Goal: Information Seeking & Learning: Learn about a topic

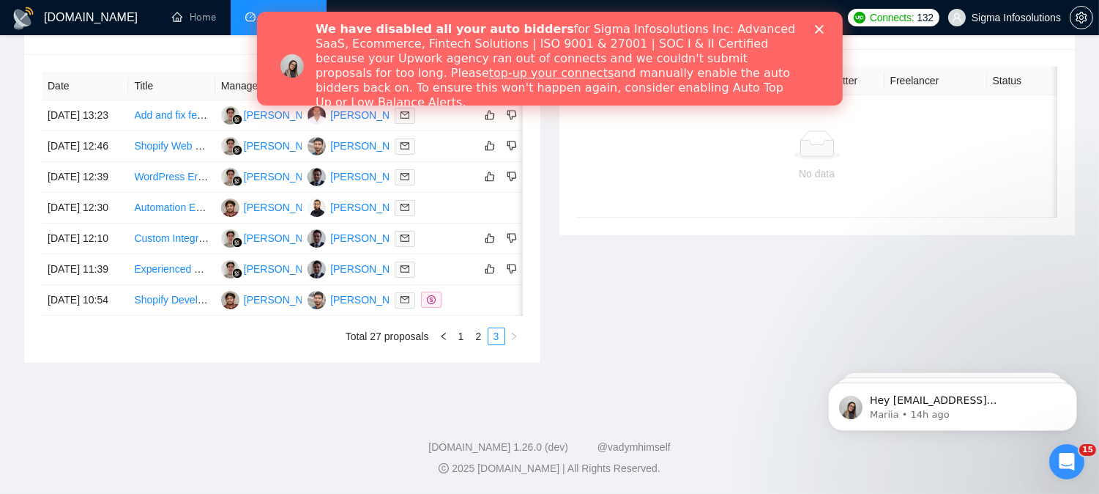
click at [818, 26] on icon "Close" at bounding box center [818, 29] width 9 height 9
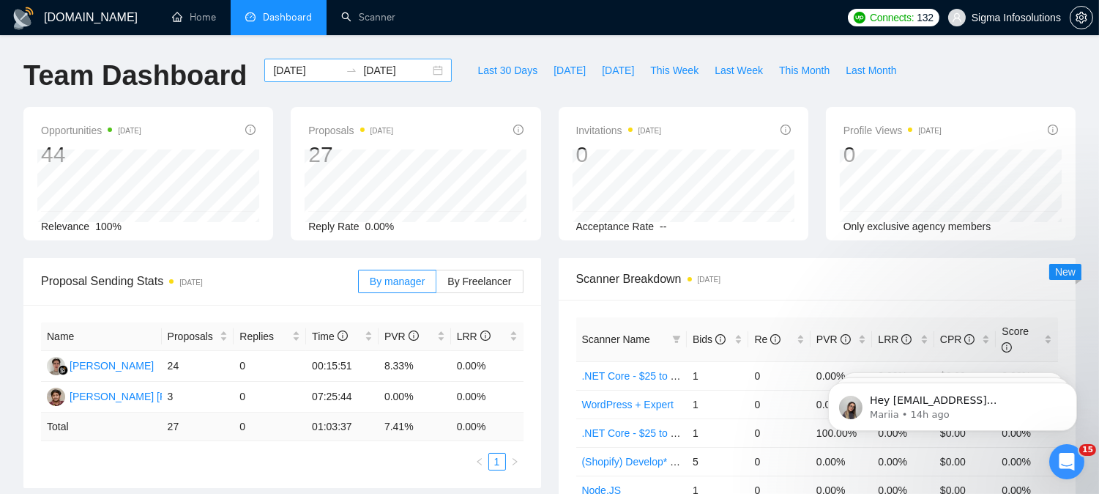
click at [281, 76] on input "[DATE]" at bounding box center [306, 70] width 67 height 16
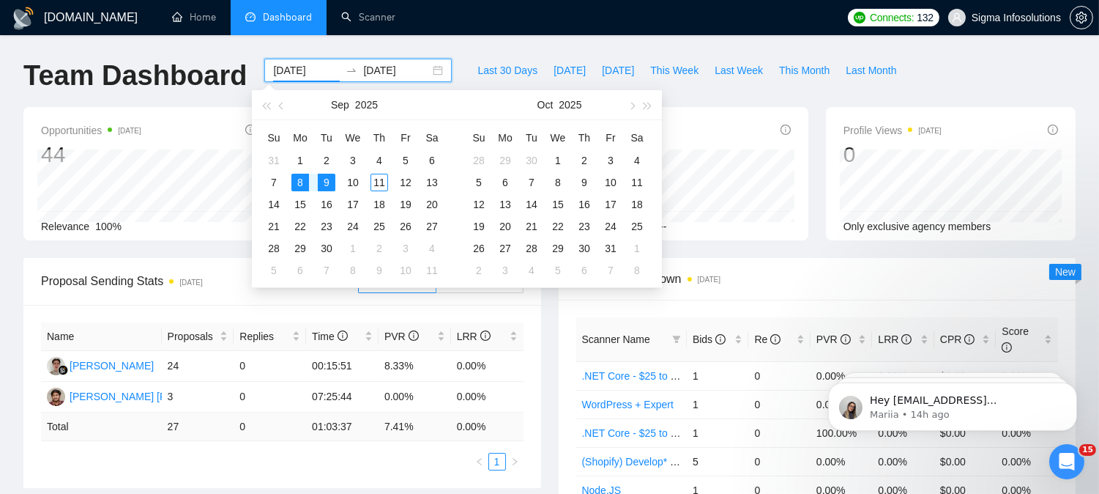
click at [299, 75] on input "[DATE]" at bounding box center [306, 70] width 67 height 16
type input "[DATE]"
click at [354, 185] on div "10" at bounding box center [353, 183] width 18 height 18
type input "[DATE]"
click at [377, 185] on div "11" at bounding box center [380, 183] width 18 height 18
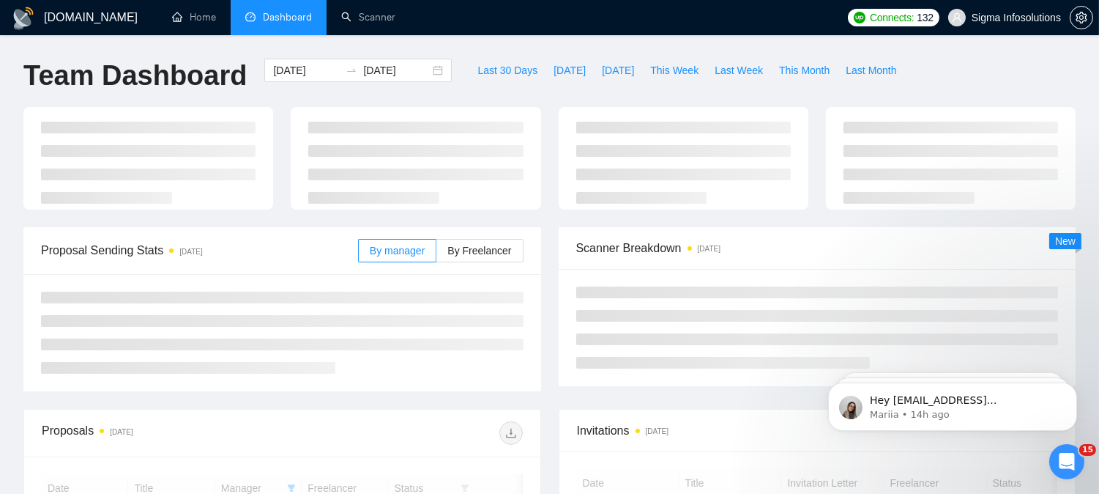
click at [477, 44] on div "[DOMAIN_NAME] Home Dashboard Scanner Connects: 132 Sigma Infosolutions Team Das…" at bounding box center [549, 448] width 1099 height 896
click at [543, 100] on div "Last 30 Days [DATE] [DATE] This Week Last Week This Month Last Month" at bounding box center [687, 83] width 453 height 48
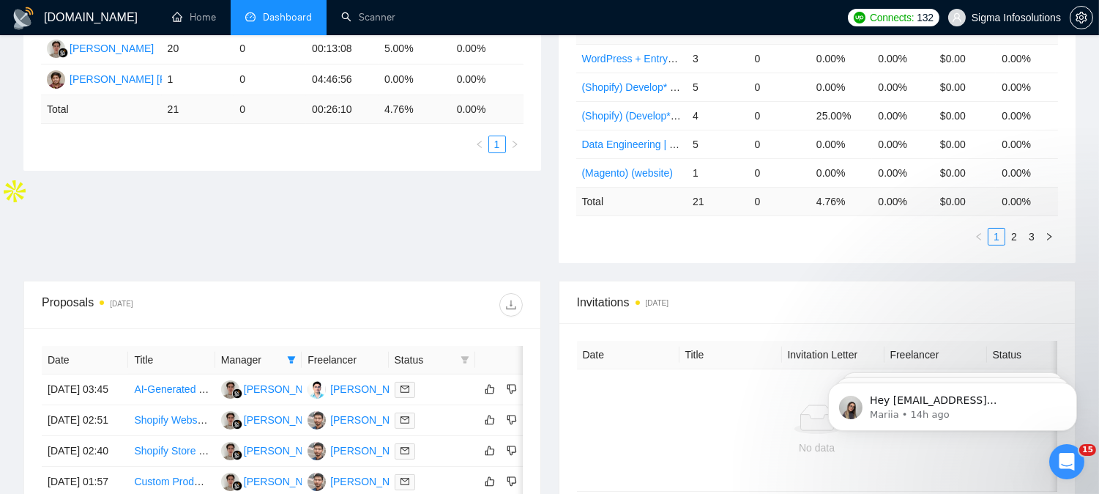
scroll to position [319, 0]
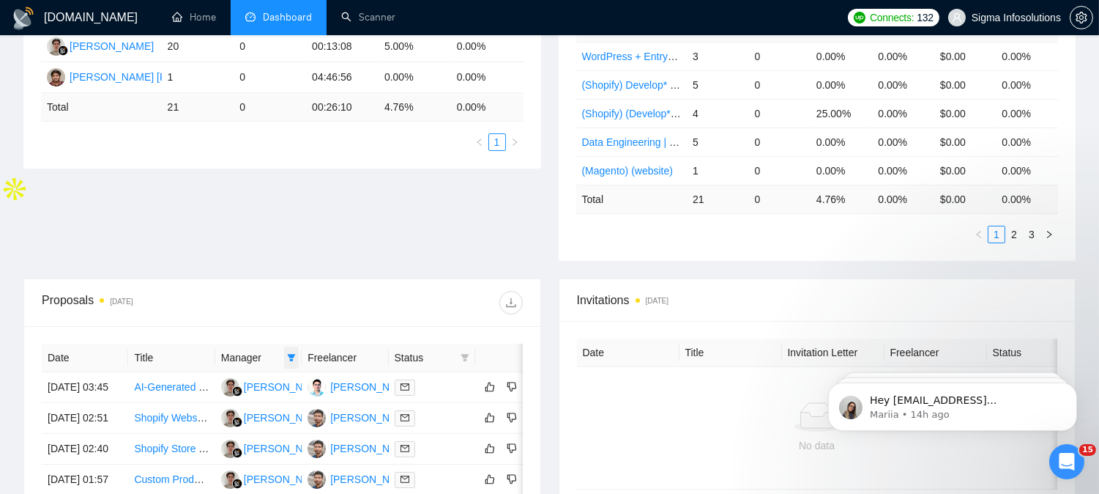
click at [289, 346] on span at bounding box center [291, 357] width 15 height 22
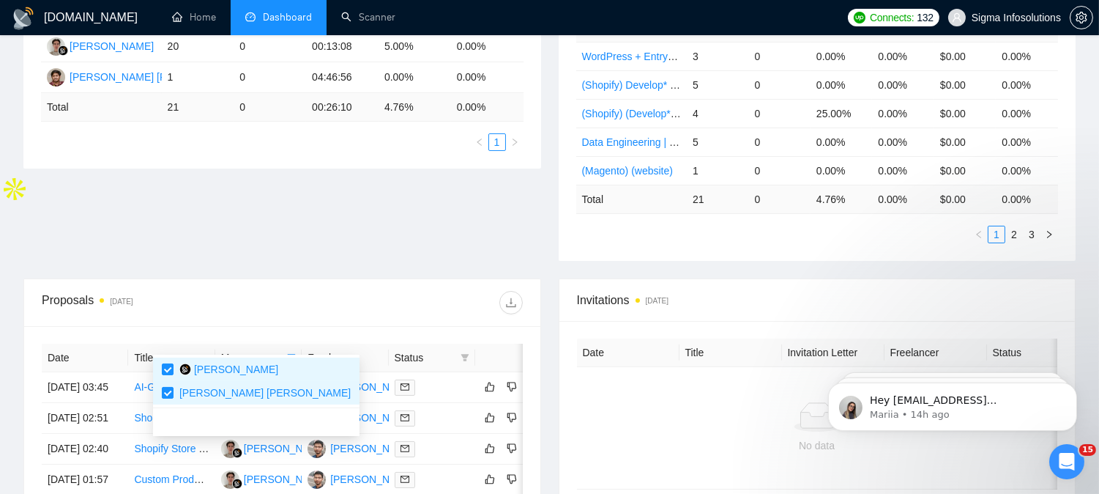
click at [363, 291] on div at bounding box center [402, 302] width 240 height 23
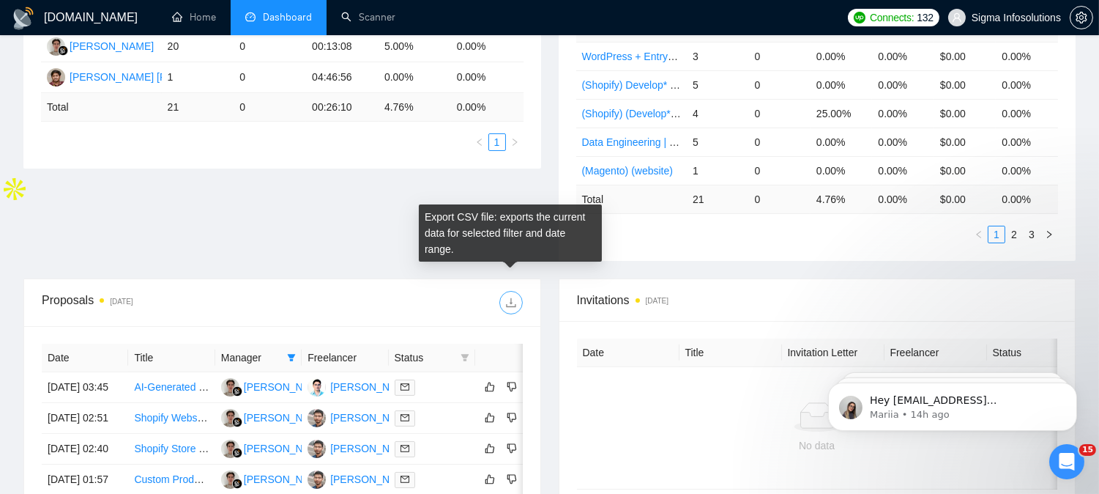
click at [510, 297] on icon "download" at bounding box center [511, 303] width 12 height 12
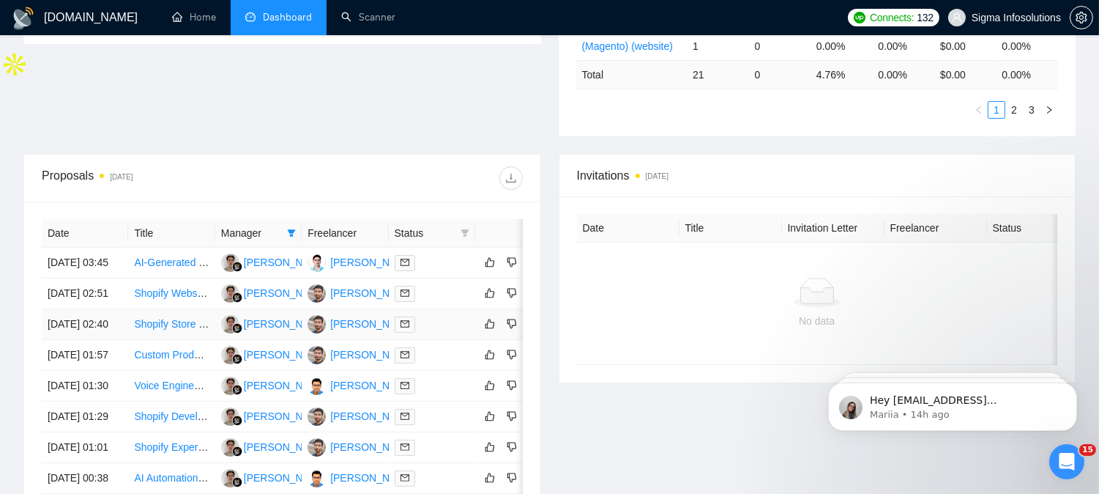
scroll to position [445, 0]
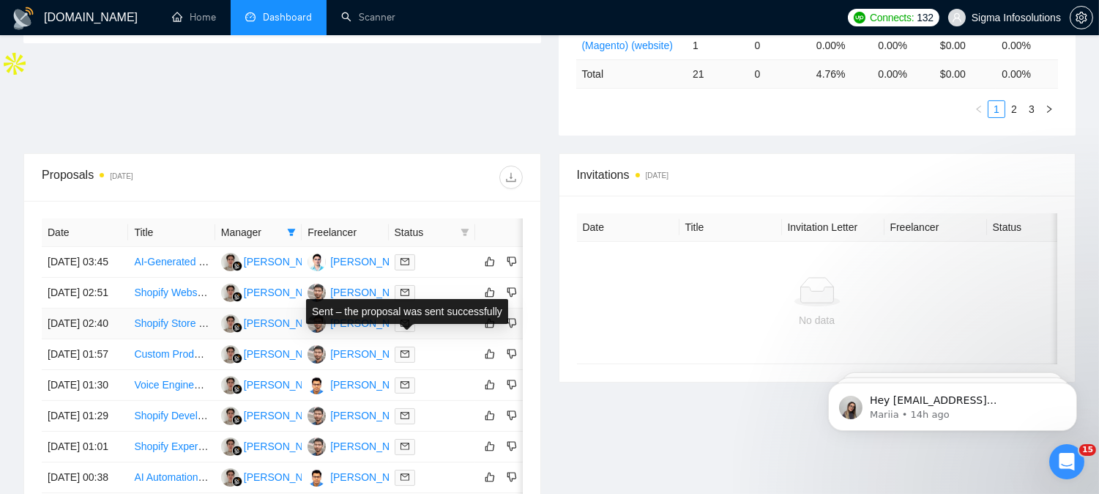
click at [405, 327] on icon "mail" at bounding box center [405, 323] width 9 height 9
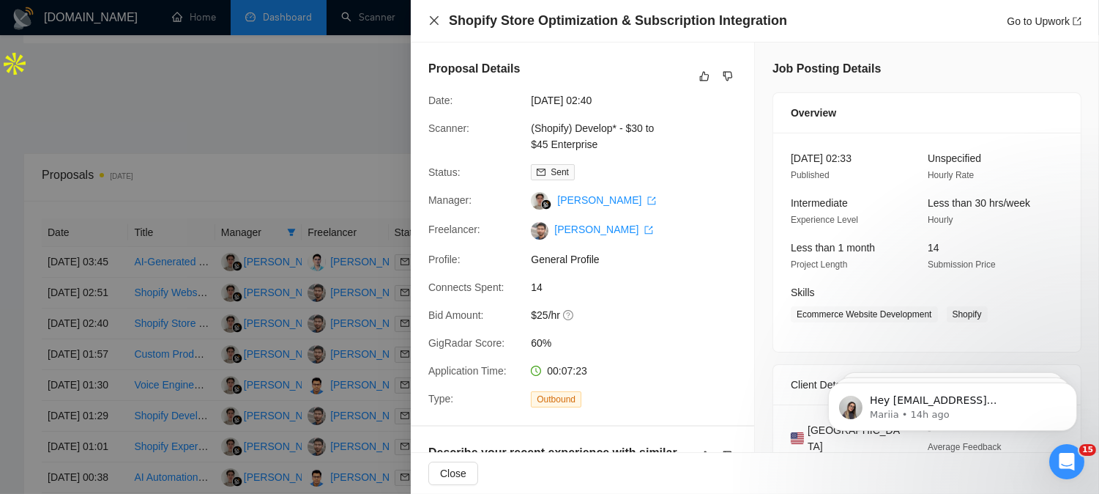
click at [436, 22] on icon "close" at bounding box center [434, 21] width 12 height 12
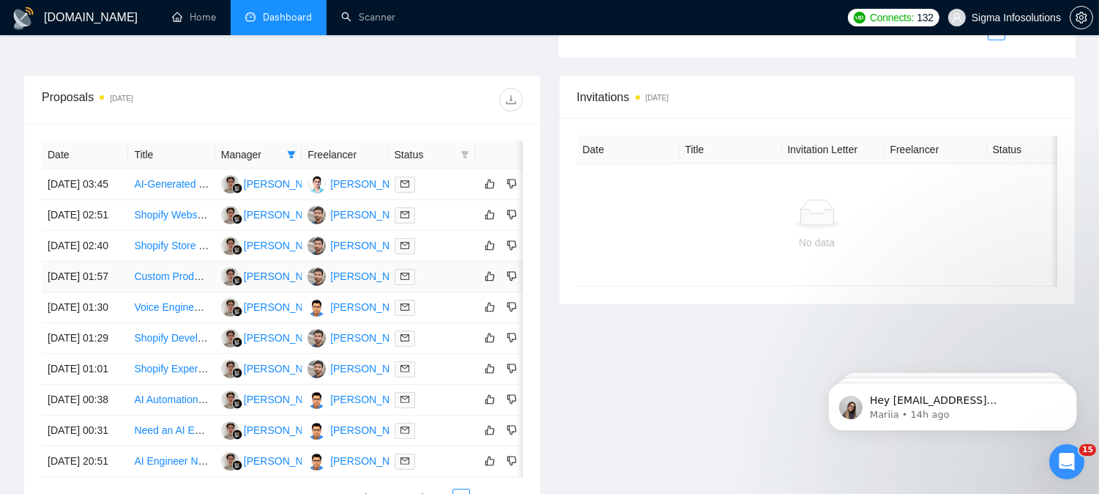
scroll to position [526, 0]
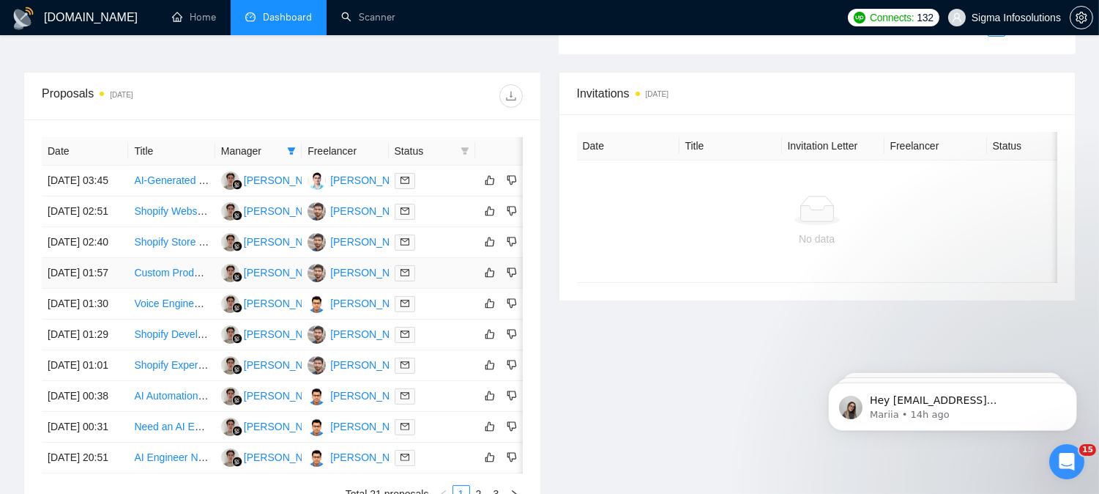
click at [406, 277] on icon "mail" at bounding box center [405, 272] width 9 height 9
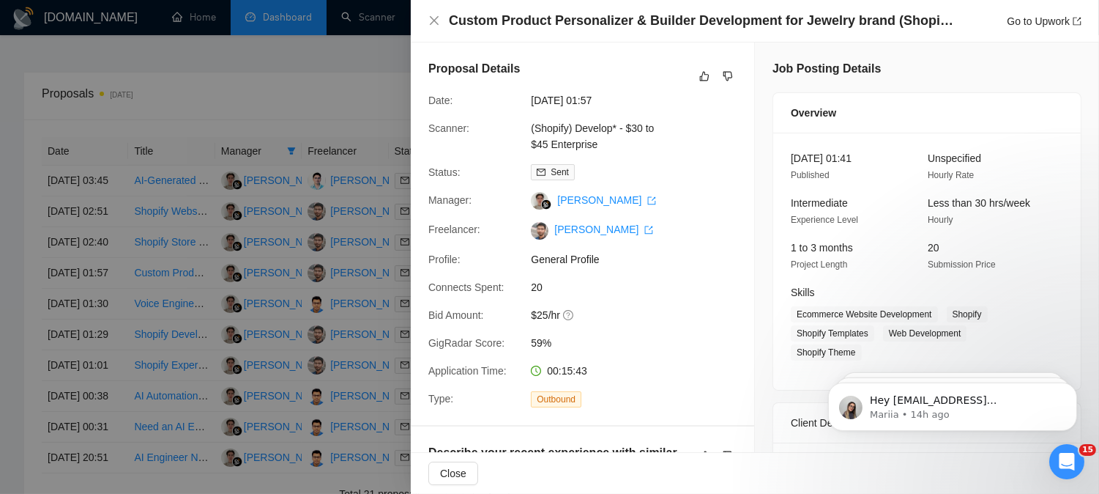
scroll to position [726, 0]
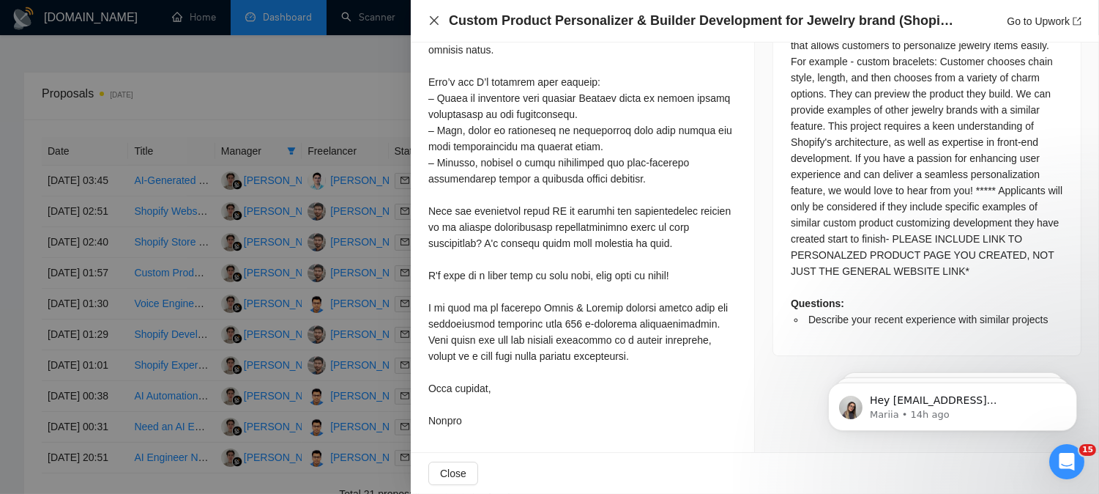
click at [439, 22] on icon "close" at bounding box center [434, 21] width 12 height 12
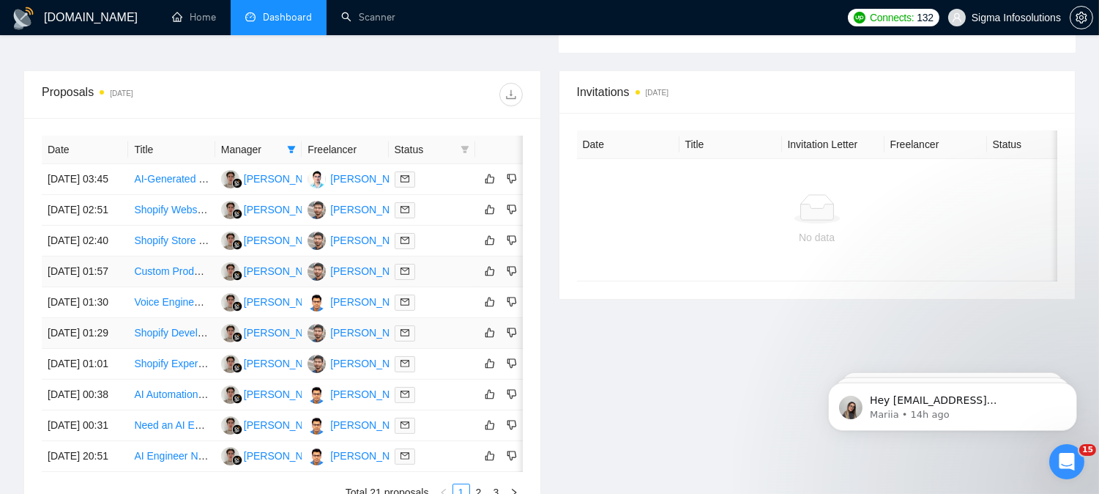
scroll to position [608, 0]
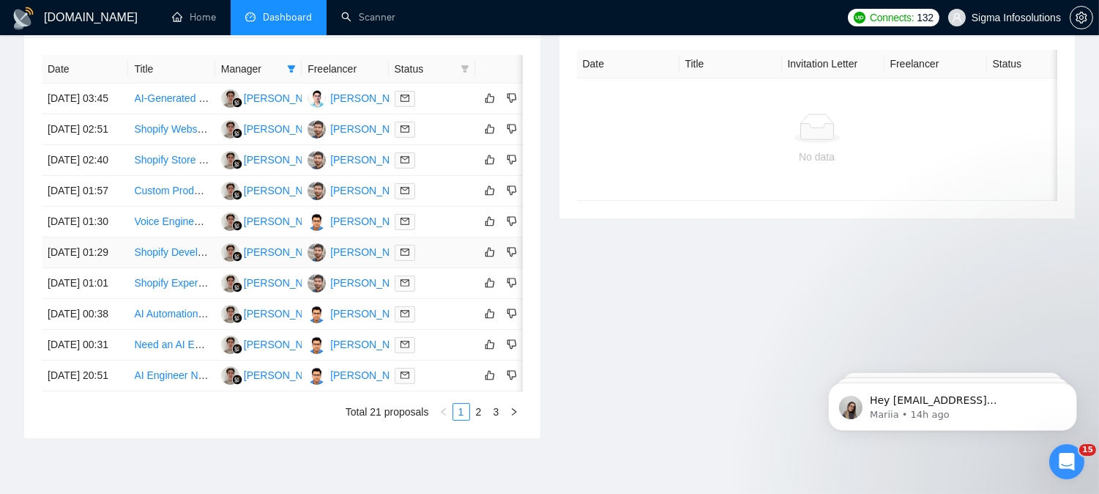
click at [404, 256] on icon "mail" at bounding box center [405, 252] width 9 height 7
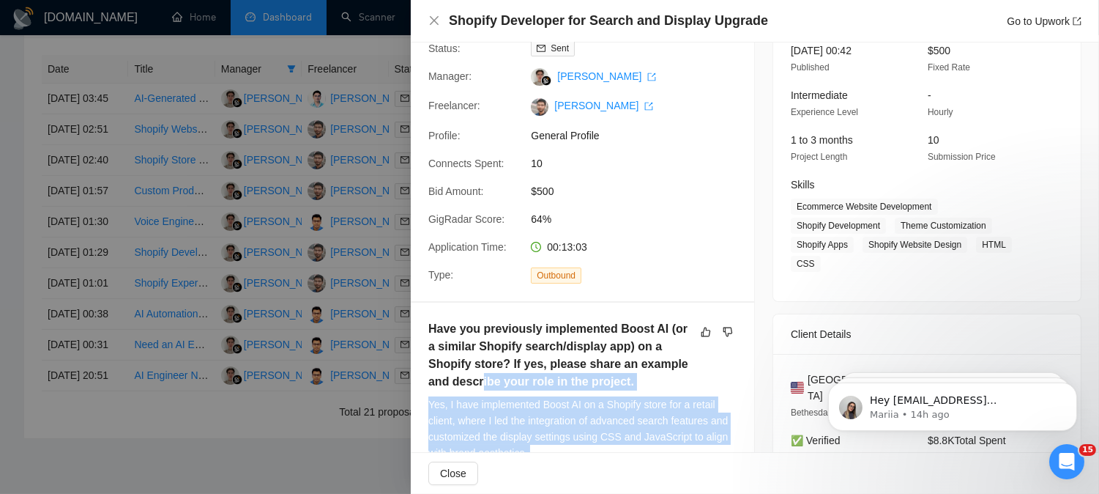
scroll to position [105, 0]
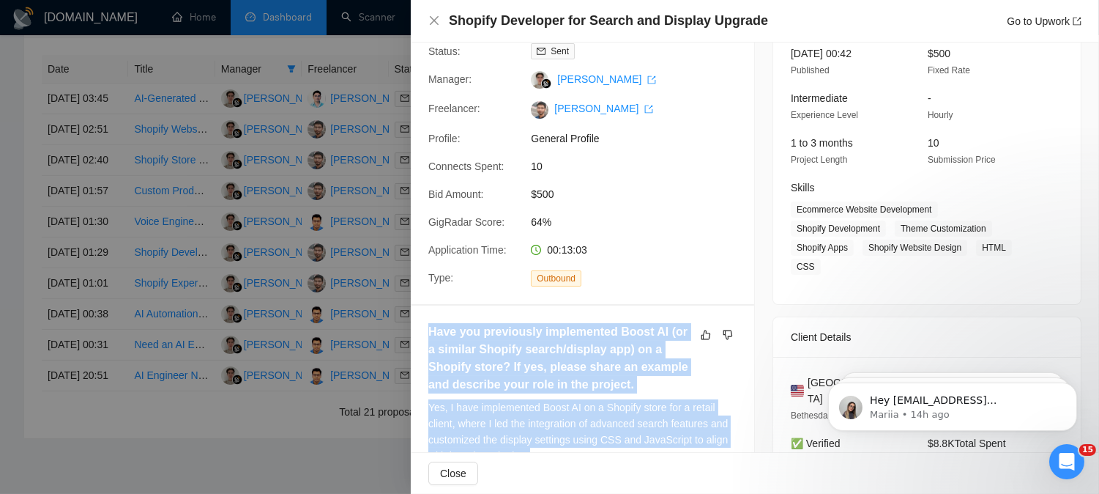
drag, startPoint x: 524, startPoint y: 450, endPoint x: 423, endPoint y: 330, distance: 157.0
copy div "Have you previously implemented Boost AI (or a similar Shopify search/display a…"
click at [437, 26] on icon "close" at bounding box center [434, 21] width 12 height 12
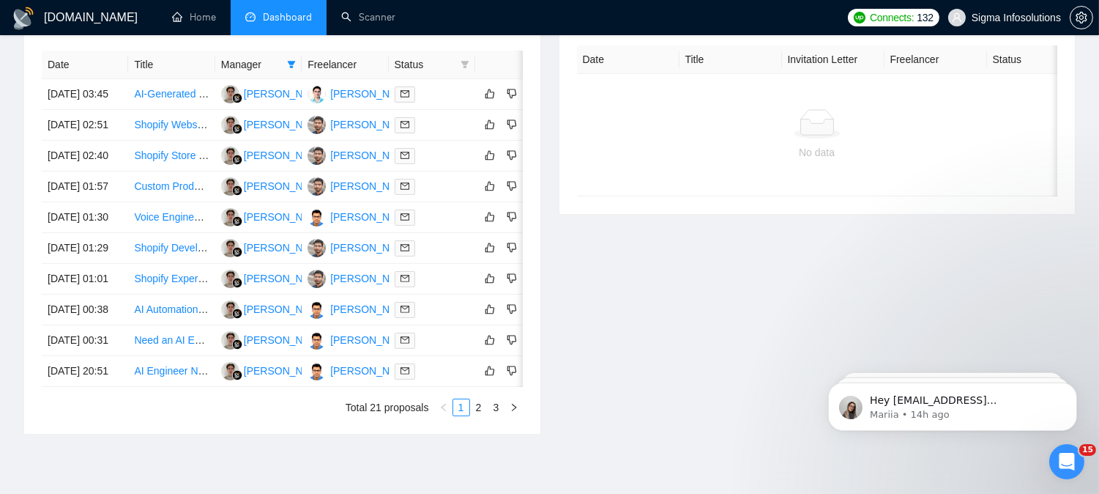
scroll to position [771, 0]
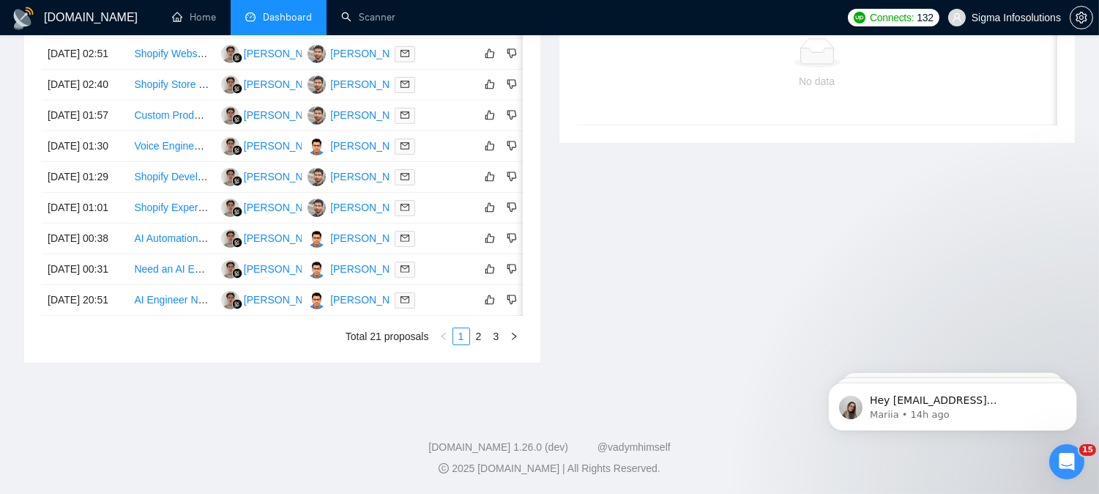
click at [477, 344] on link "2" at bounding box center [479, 336] width 16 height 16
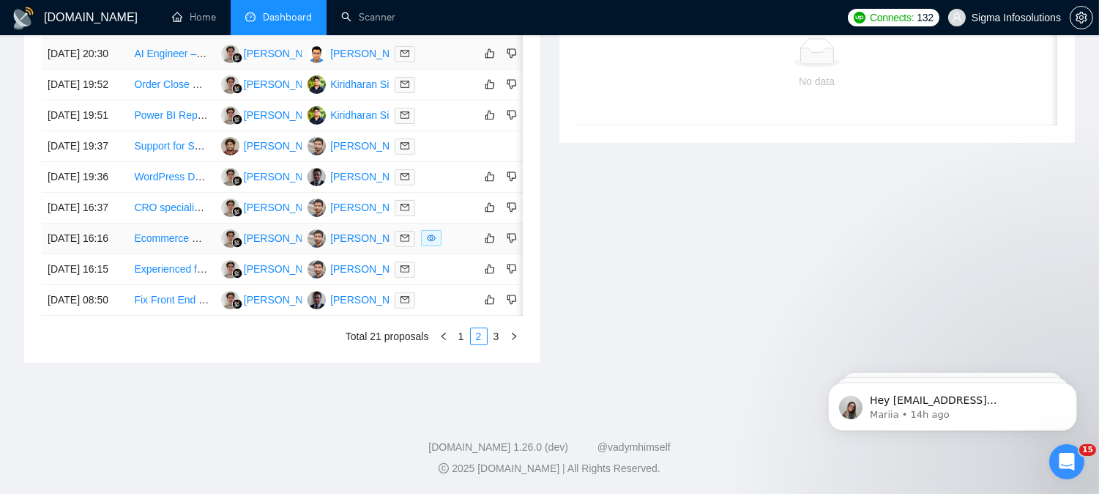
scroll to position [526, 0]
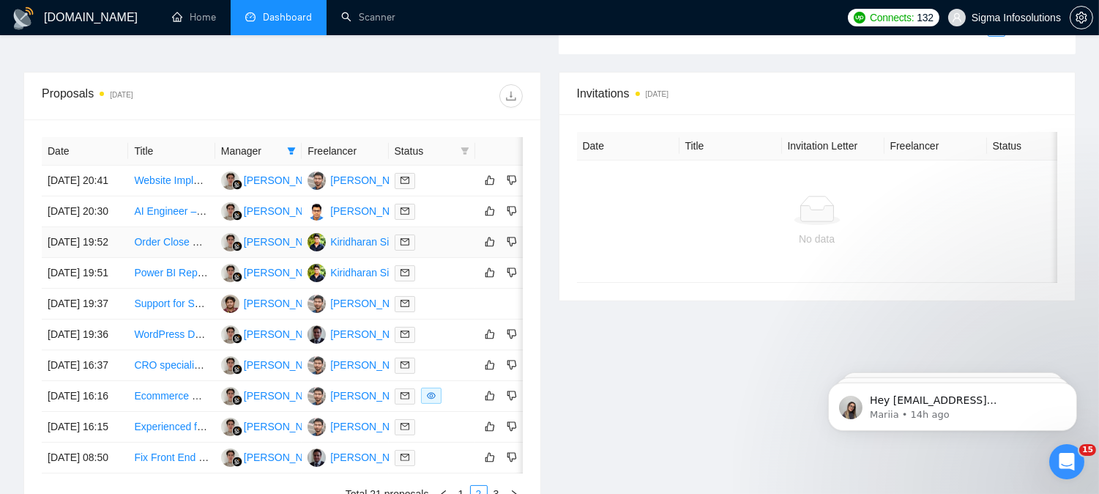
click at [406, 246] on icon "mail" at bounding box center [405, 241] width 9 height 9
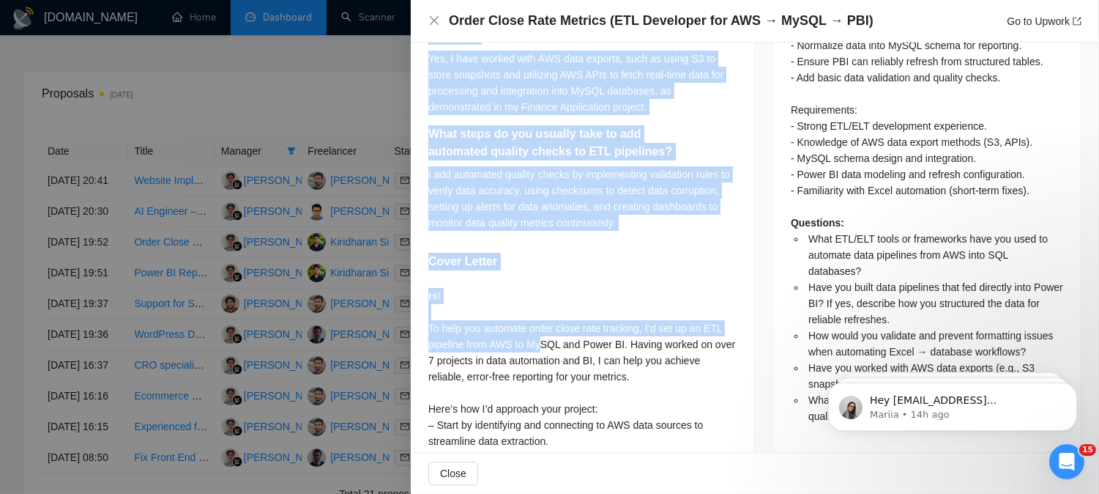
scroll to position [837, 0]
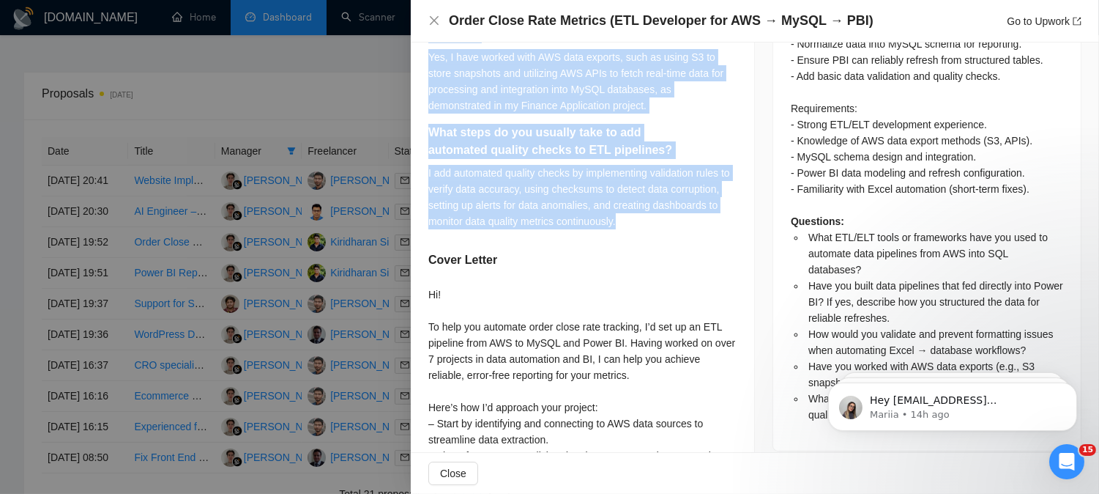
drag, startPoint x: 433, startPoint y: 331, endPoint x: 657, endPoint y: 233, distance: 244.7
copy div "Lore IPS/DOL sitam co adipiscing elit sed doei te incididu utla etdolorem aliq …"
click at [437, 21] on icon "close" at bounding box center [434, 21] width 12 height 12
